Goal: Contribute content: Contribute content

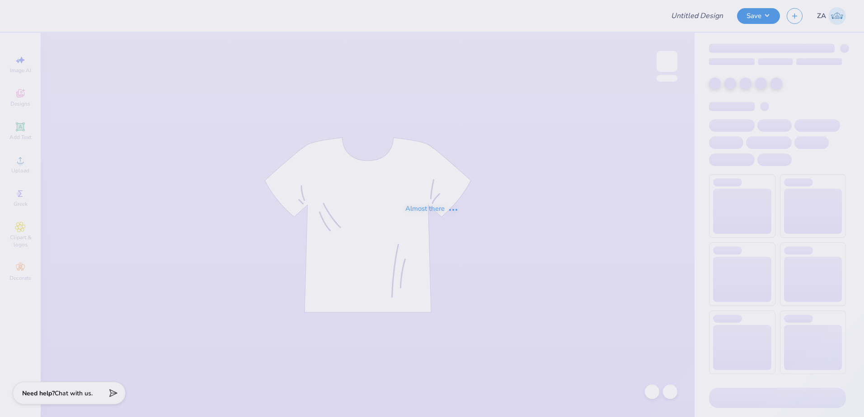
type input "Fall Merch Drop Paradigm"
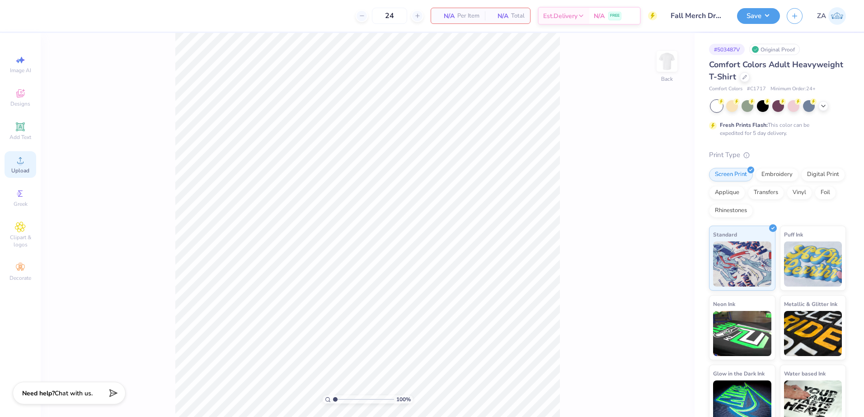
click at [31, 159] on div "Upload" at bounding box center [21, 164] width 32 height 27
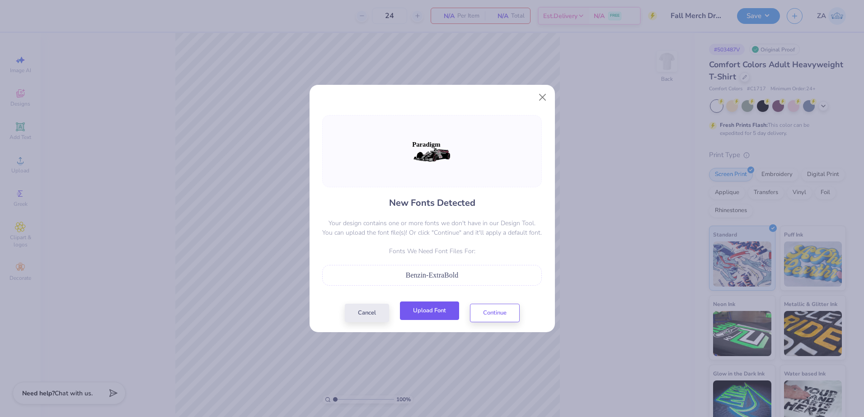
click at [416, 310] on button "Upload Font" at bounding box center [429, 311] width 59 height 19
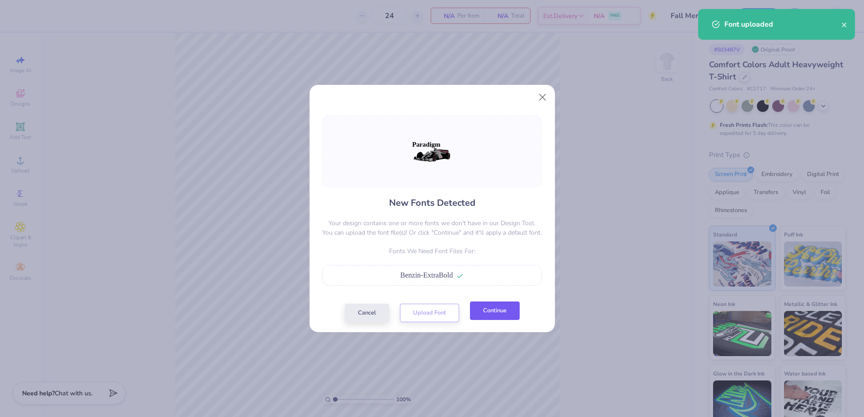
click at [486, 309] on button "Continue" at bounding box center [495, 311] width 50 height 19
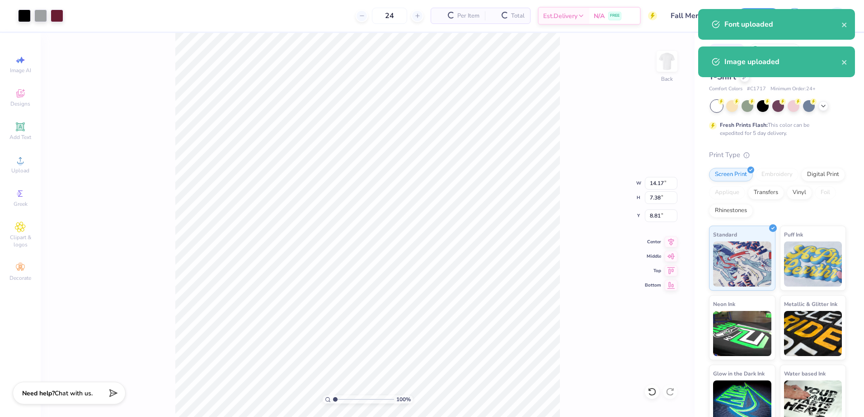
type input "8.48"
type input "4.42"
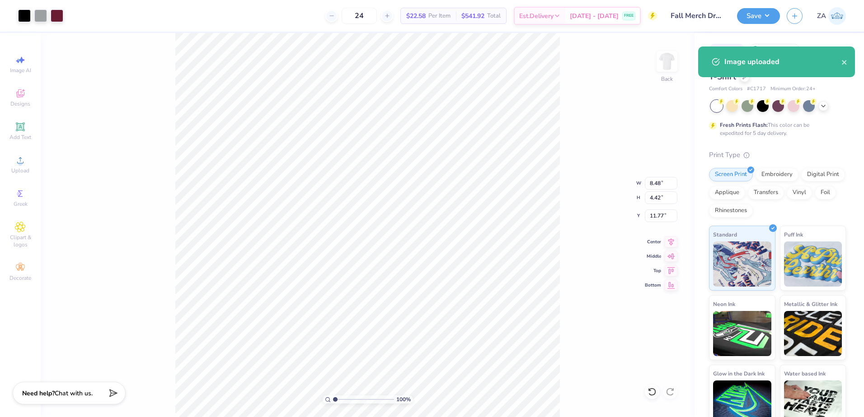
type input "5.80"
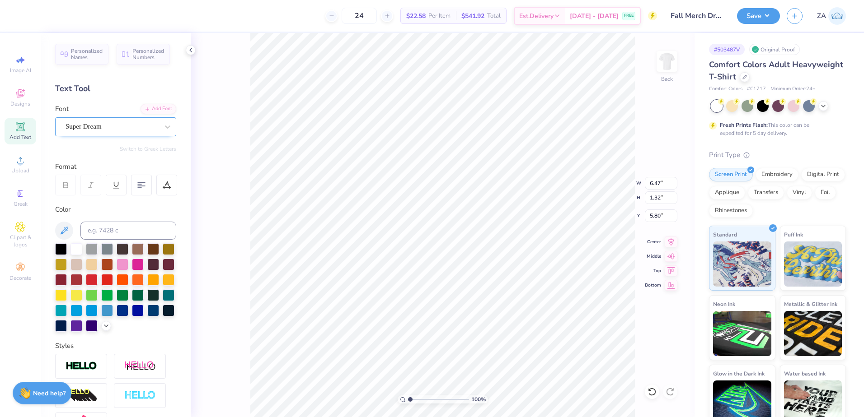
click at [126, 130] on div "Super Dream" at bounding box center [112, 127] width 95 height 14
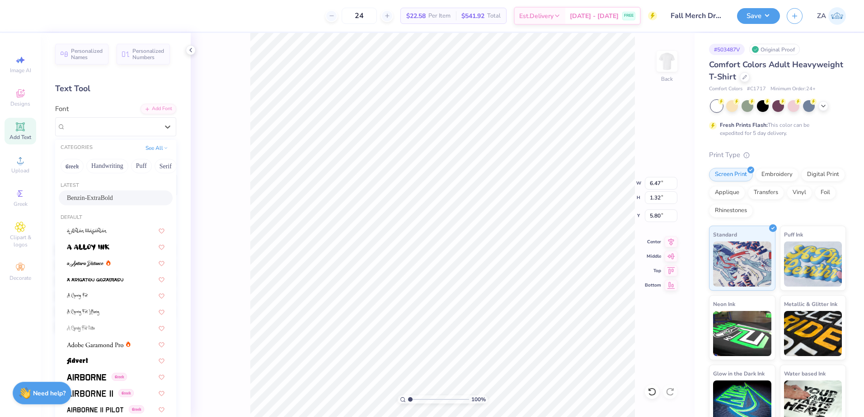
click at [121, 191] on div "Benzin-ExtraBold" at bounding box center [116, 198] width 114 height 15
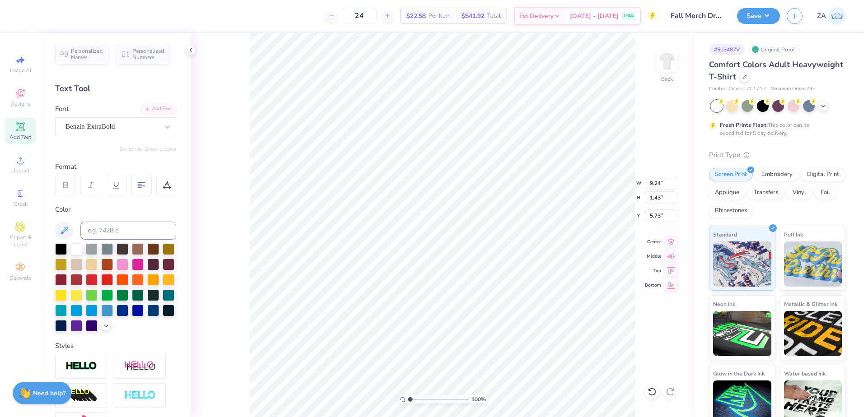
type input "9.24"
type input "1.43"
type input "5.45"
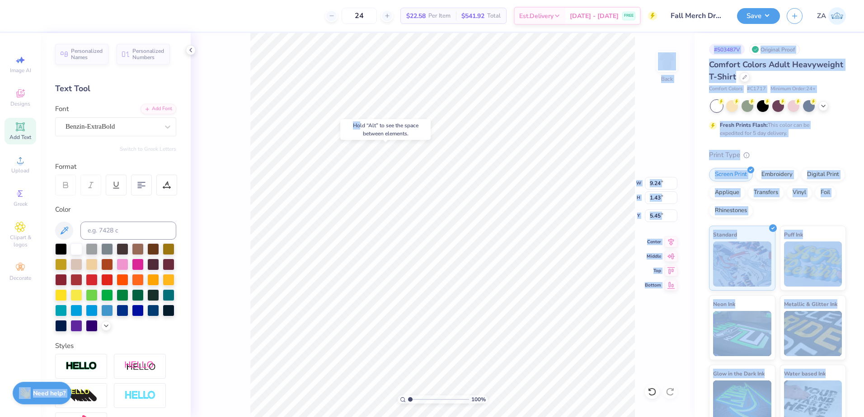
click at [549, 246] on body "24 $22.58 Per Item $541.92 Total Est. Delivery [DATE] - [DATE] FREE Design Titl…" at bounding box center [432, 208] width 864 height 417
drag, startPoint x: 370, startPoint y: 130, endPoint x: 364, endPoint y: 141, distance: 12.8
click at [364, 141] on body "Art colors 24 $22.58 Per Item $541.92 Total Est. Delivery [DATE] - [DATE] FREE …" at bounding box center [432, 208] width 864 height 417
click at [650, 187] on input "9.24" at bounding box center [661, 183] width 33 height 13
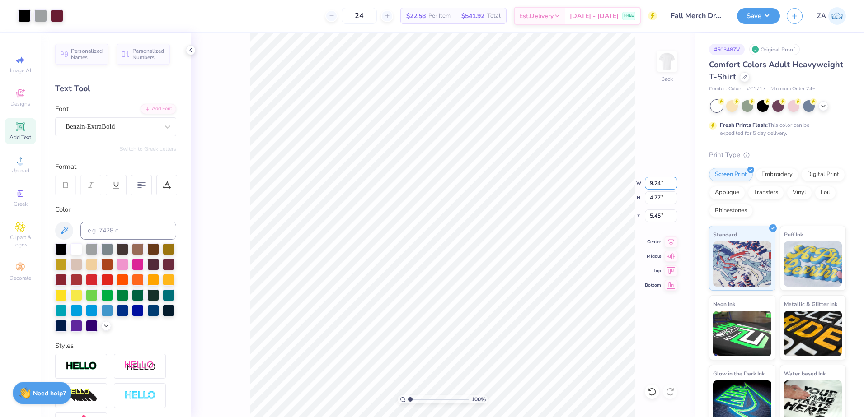
drag, startPoint x: 663, startPoint y: 185, endPoint x: 643, endPoint y: 181, distance: 20.2
click at [643, 181] on div "100 % Back W 9.24 9.24 " H 4.77 4.77 " Y 5.45 5.45 " Center Middle Top Bottom" at bounding box center [443, 225] width 504 height 384
click at [664, 187] on input "9.24" at bounding box center [661, 183] width 33 height 13
type input "9"
type input "12.50"
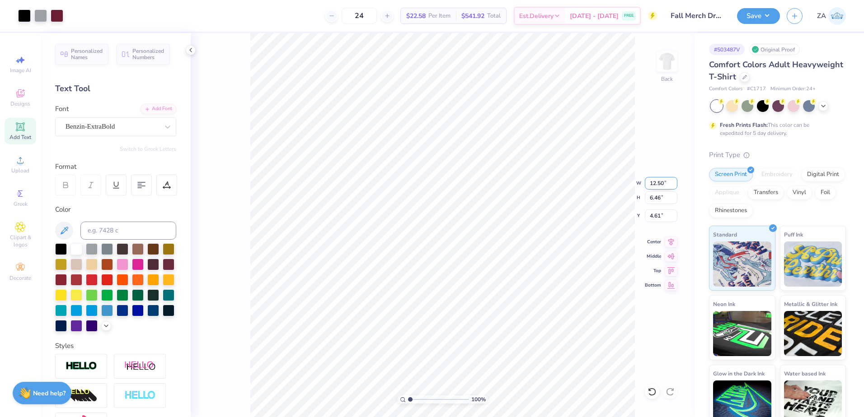
type input "6.46"
click at [663, 215] on input "4.61" at bounding box center [661, 216] width 33 height 13
type input "4"
type input "3.00"
type input "3.21"
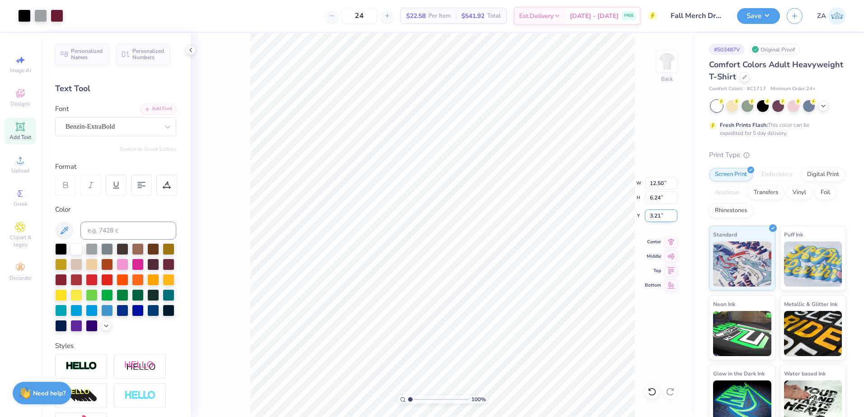
click at [665, 221] on input "3.21" at bounding box center [661, 216] width 33 height 13
type input "3.00"
drag, startPoint x: 656, startPoint y: 199, endPoint x: 653, endPoint y: 182, distance: 16.9
click at [656, 199] on input "6.24" at bounding box center [661, 198] width 33 height 13
click at [653, 182] on input "12.50" at bounding box center [661, 183] width 33 height 13
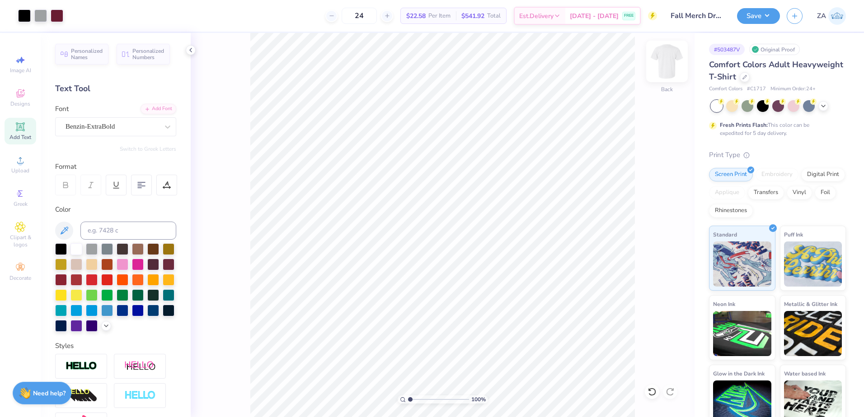
click at [660, 67] on img at bounding box center [667, 61] width 36 height 36
click at [39, 158] on div "Image AI Designs Add Text Upload Greek Clipart & logos Decorate" at bounding box center [20, 225] width 41 height 384
click at [33, 159] on div "Upload" at bounding box center [21, 164] width 32 height 27
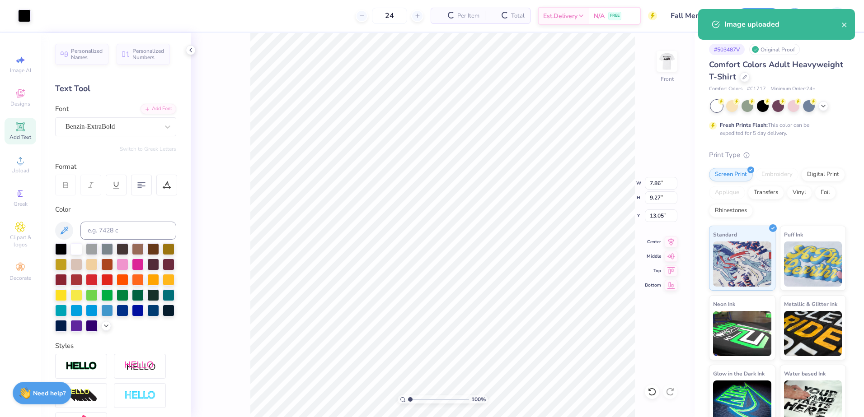
type input "7.86"
type input "9.27"
type input "5.75"
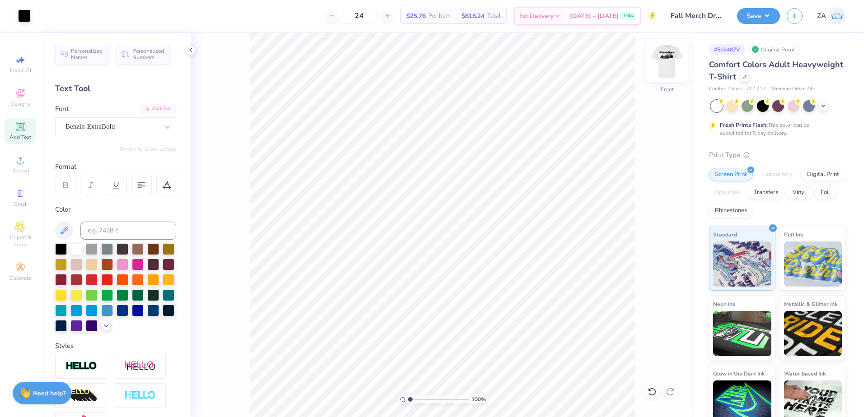
click at [678, 56] on img at bounding box center [667, 61] width 36 height 36
click at [680, 62] on img at bounding box center [667, 61] width 36 height 36
type input "16.87"
type textarea "Est. 2015"
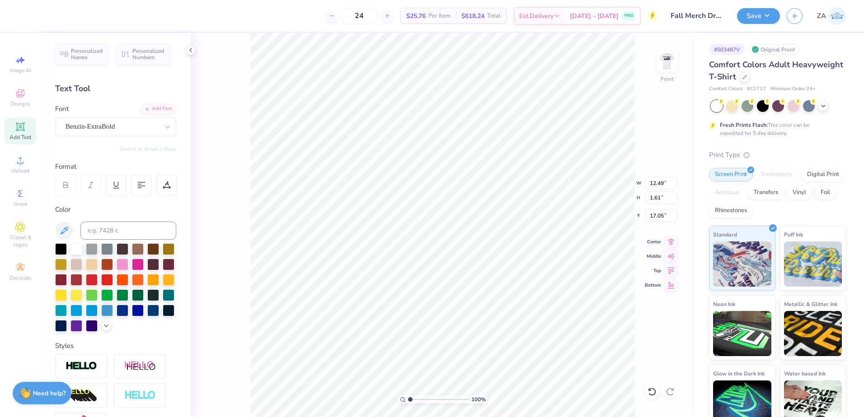
type input "6.84"
type input "0.88"
type input "16.21"
type input "15.85"
type input "5.85"
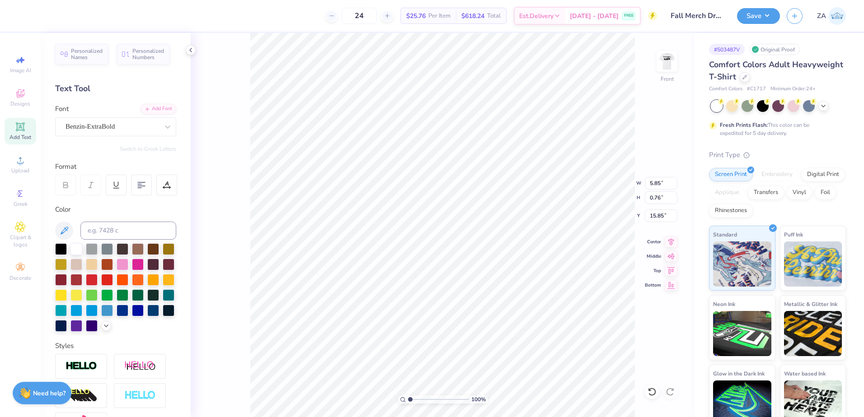
type input "0.76"
type input "15.83"
drag, startPoint x: 649, startPoint y: 199, endPoint x: 664, endPoint y: 200, distance: 14.5
click at [664, 200] on input "10.84" at bounding box center [661, 198] width 33 height 13
type input "14.00"
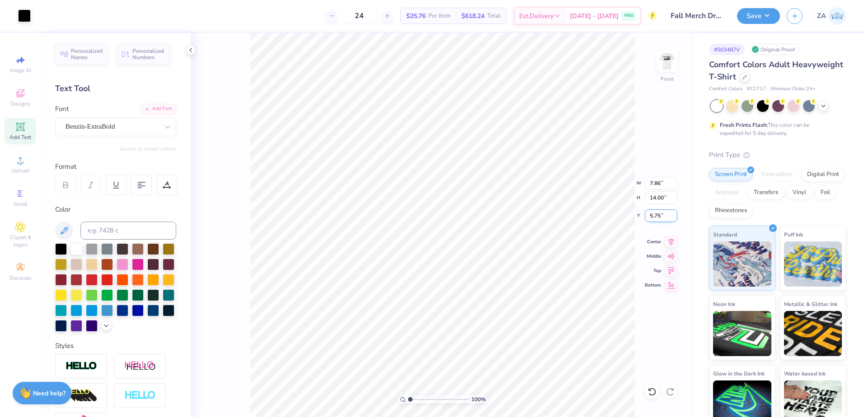
click at [658, 216] on input "5.75" at bounding box center [661, 216] width 33 height 13
type input "10.15"
drag, startPoint x: 663, startPoint y: 217, endPoint x: 649, endPoint y: 217, distance: 14.0
click at [649, 217] on input "4.17" at bounding box center [661, 216] width 33 height 13
type input "3.00"
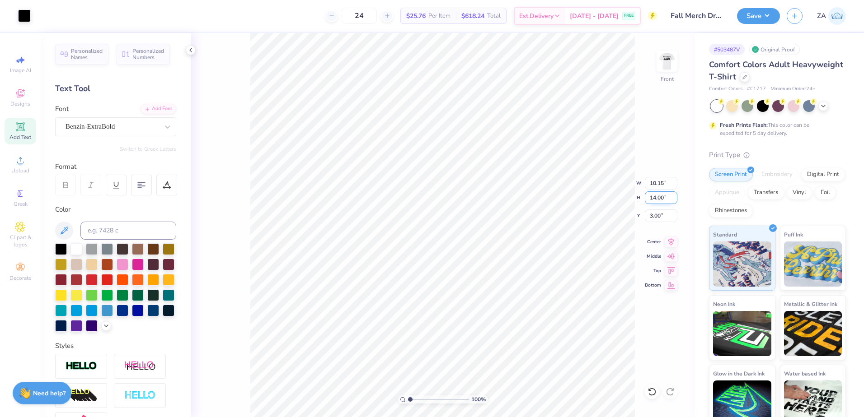
click at [655, 200] on input "14.00" at bounding box center [661, 198] width 33 height 13
click at [658, 181] on input "10.15" at bounding box center [661, 183] width 33 height 13
click at [668, 61] on img at bounding box center [667, 61] width 36 height 36
click at [770, 19] on button "Save" at bounding box center [758, 15] width 43 height 16
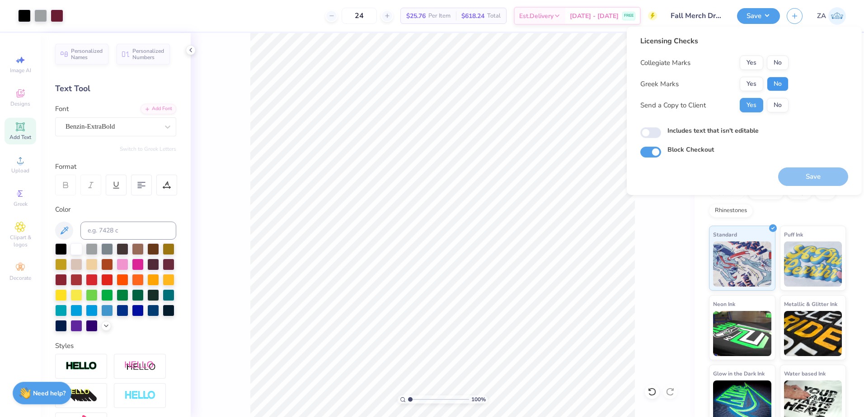
click at [786, 82] on button "No" at bounding box center [778, 84] width 22 height 14
click at [751, 62] on button "Yes" at bounding box center [750, 63] width 23 height 14
click at [823, 173] on button "Save" at bounding box center [813, 177] width 70 height 19
